Goal: Check status

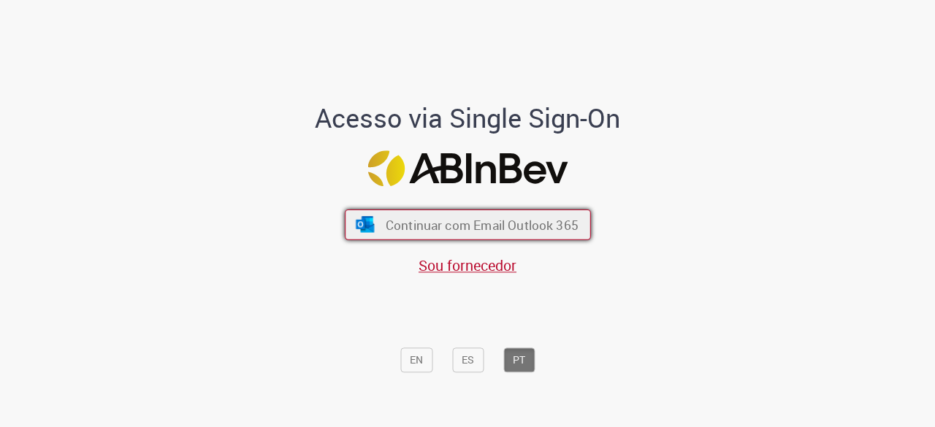
click at [383, 240] on div "Continuar com Email Outlook 365 Sou fornecedor" at bounding box center [467, 235] width 241 height 81
click at [385, 227] on span "Continuar com Email Outlook 365" at bounding box center [481, 225] width 193 height 17
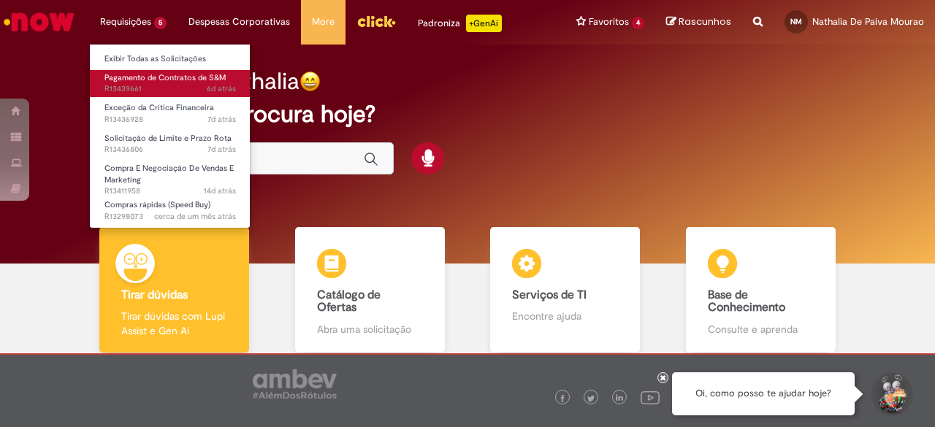
click at [157, 88] on span "6d atrás 6 dias atrás R13439661" at bounding box center [170, 89] width 132 height 12
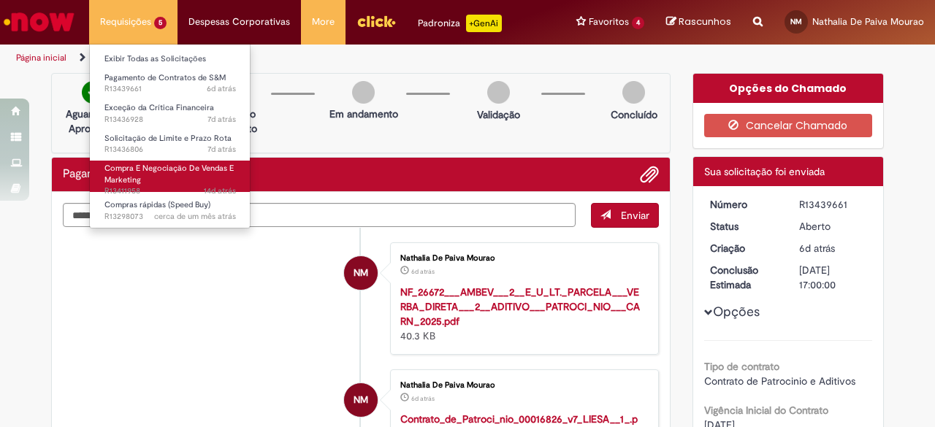
click at [210, 178] on link "Compra E Negociação De Vendas E Marketing 14d atrás 14 dias atrás R13411958" at bounding box center [170, 176] width 161 height 31
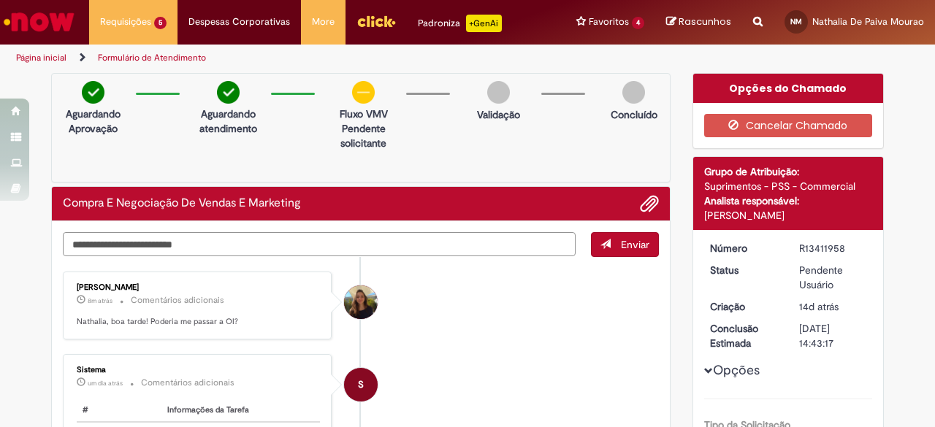
click at [232, 236] on textarea "Digite sua mensagem aqui..." at bounding box center [319, 244] width 513 height 24
